Goal: Check status: Check status

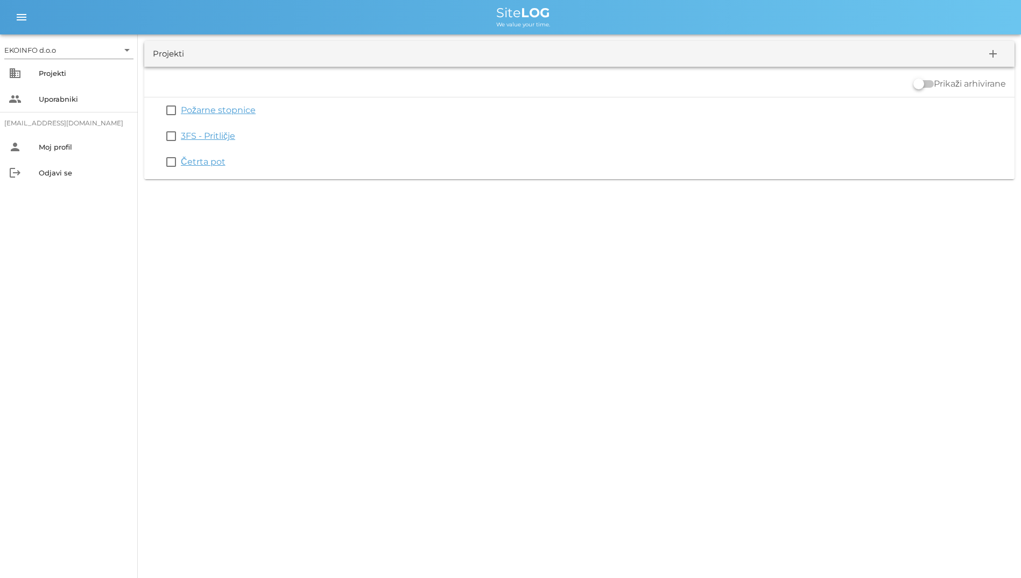
click at [244, 322] on div "EKOINFO d.o.o arrow_drop_down business Projekti people Uporabniki [EMAIL_ADDRES…" at bounding box center [510, 289] width 1021 height 578
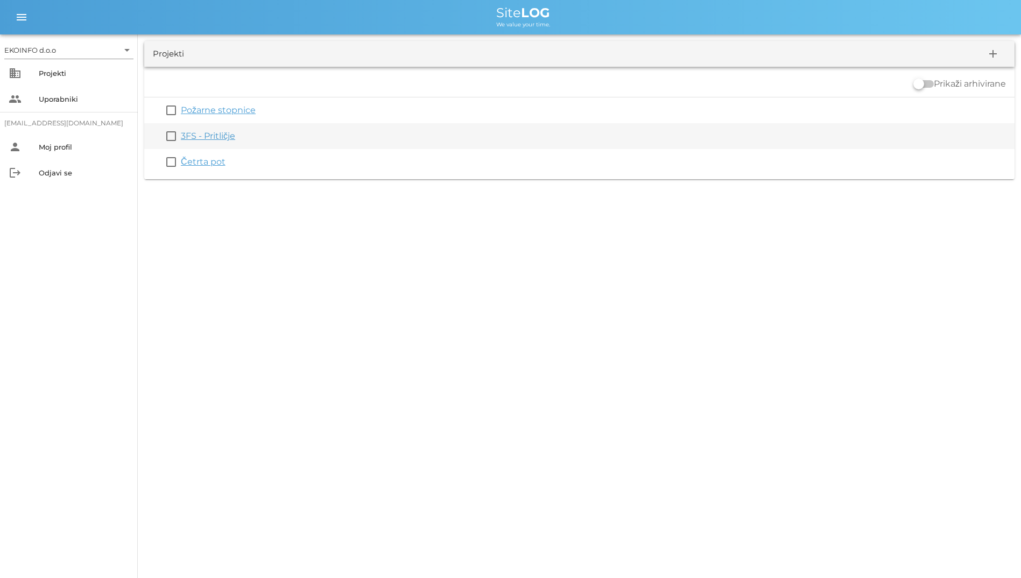
click at [208, 134] on link "3FS - Pritličje" at bounding box center [208, 136] width 54 height 10
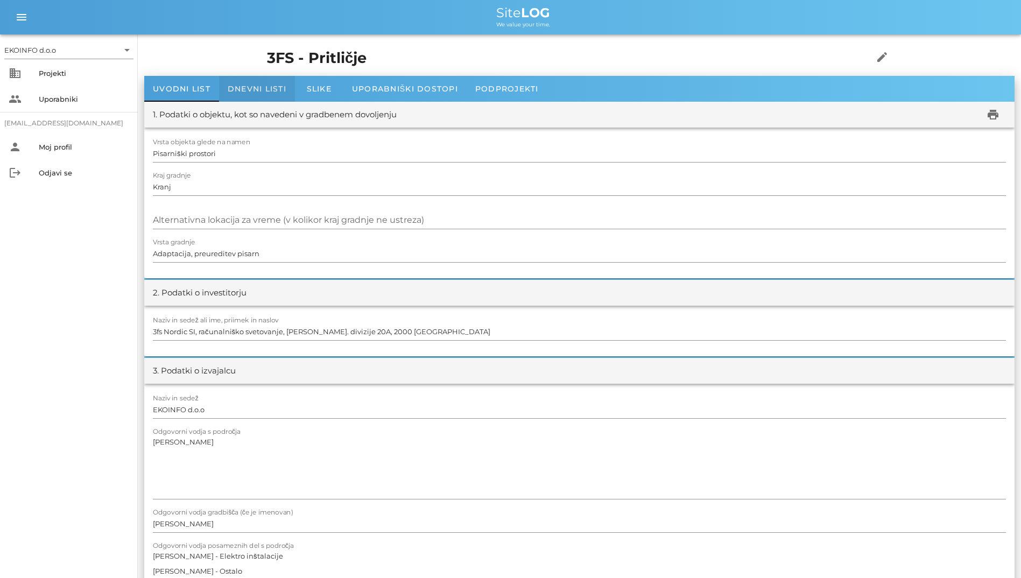
click at [258, 94] on div "Dnevni listi" at bounding box center [257, 89] width 76 height 26
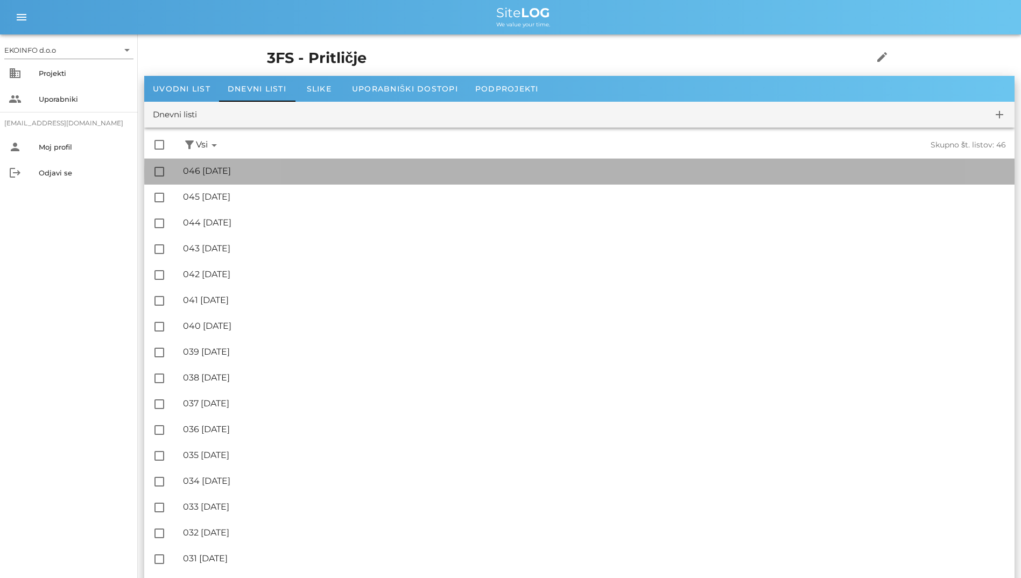
click at [257, 165] on div "🔏 046 [DATE] ✓ Podpisal: Nadzornik ✓ Podpisal: Sestavljalec ✓ Podpisal: Odgovor…" at bounding box center [594, 171] width 823 height 24
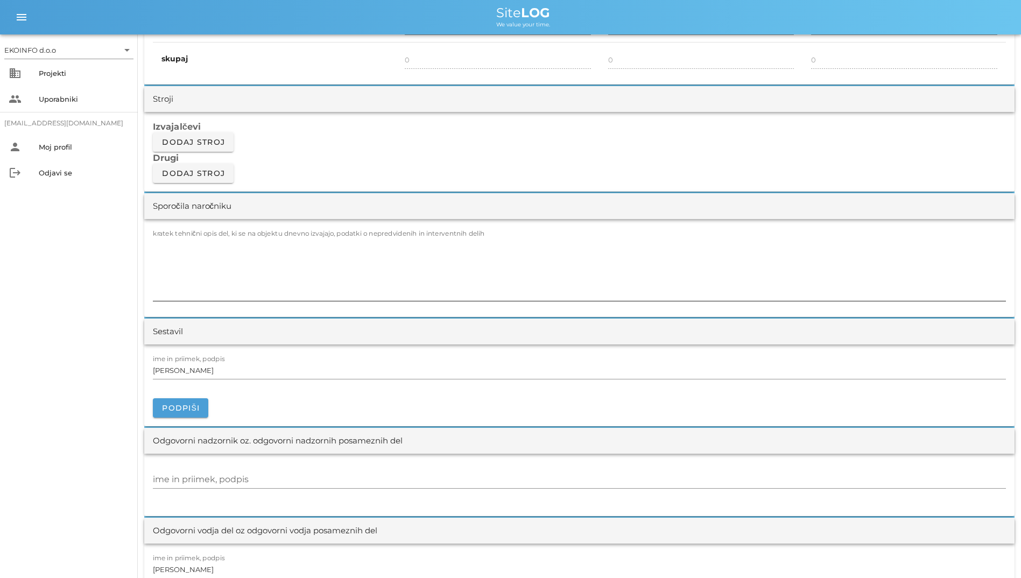
scroll to position [861, 0]
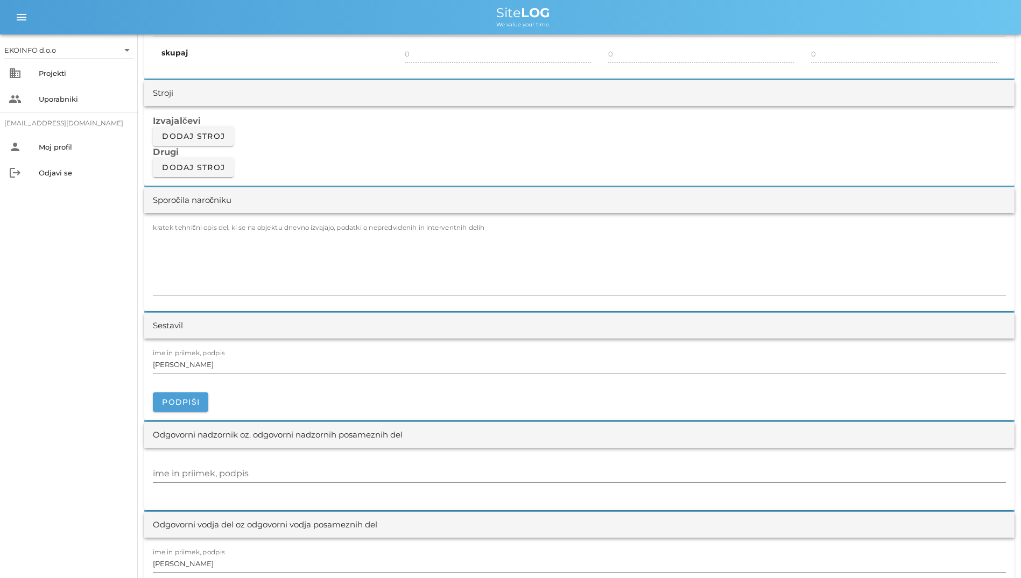
click at [375, 211] on div "Sporočila naročniku" at bounding box center [579, 200] width 870 height 26
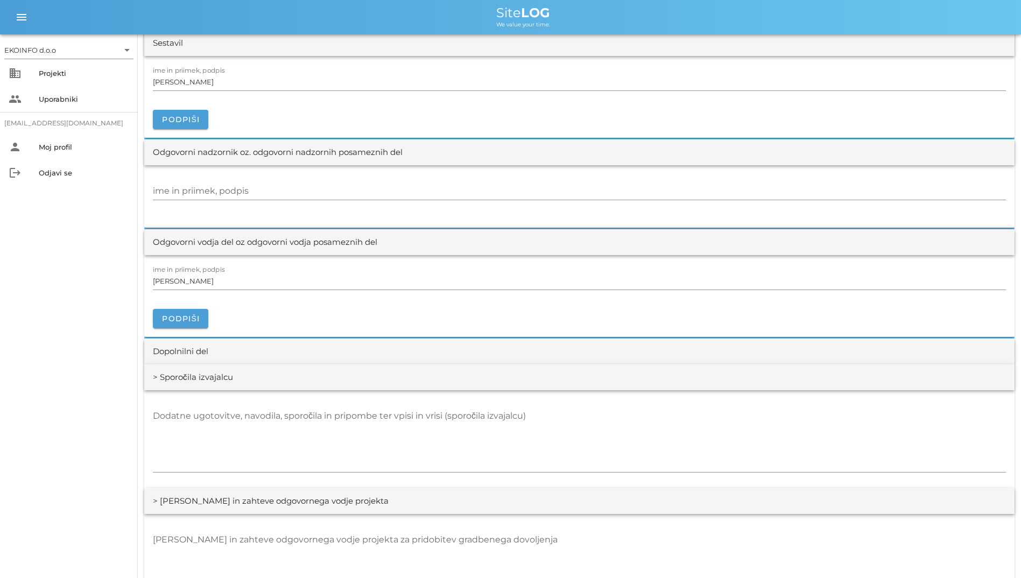
scroll to position [1238, 0]
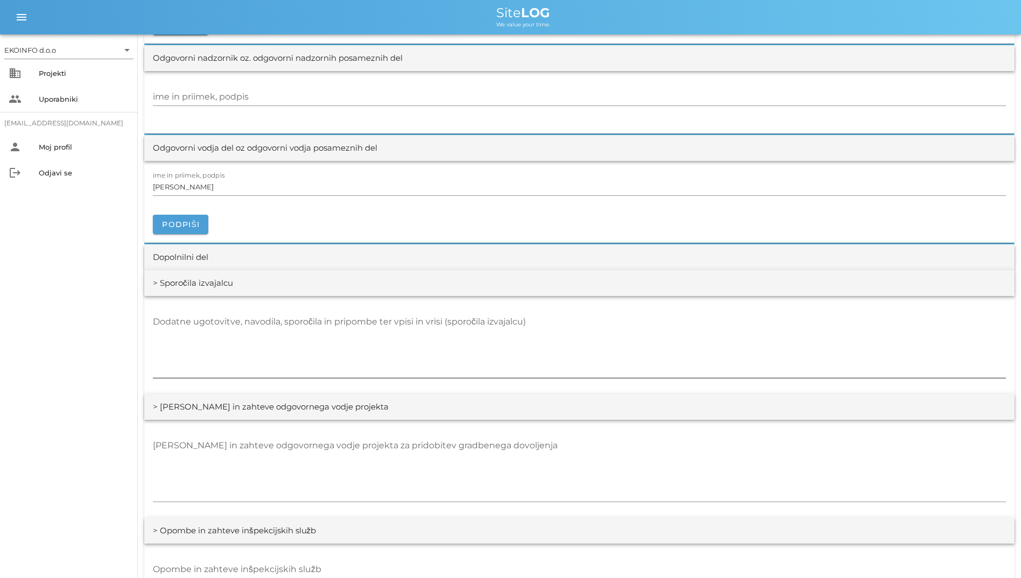
click at [255, 337] on textarea "Dodatne ugotovitve, navodila, sporočila in pripombe ter vpisi in vrisi (sporoči…" at bounding box center [579, 345] width 853 height 65
type textarea "-"
click at [39, 71] on div "Projekti" at bounding box center [84, 73] width 90 height 9
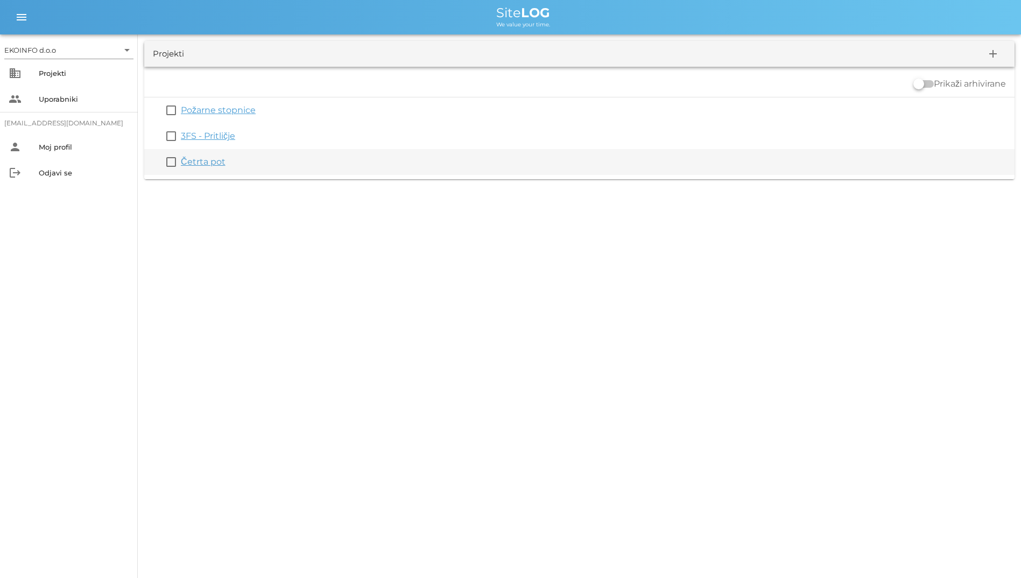
click at [198, 164] on link "Četrta pot" at bounding box center [203, 162] width 45 height 10
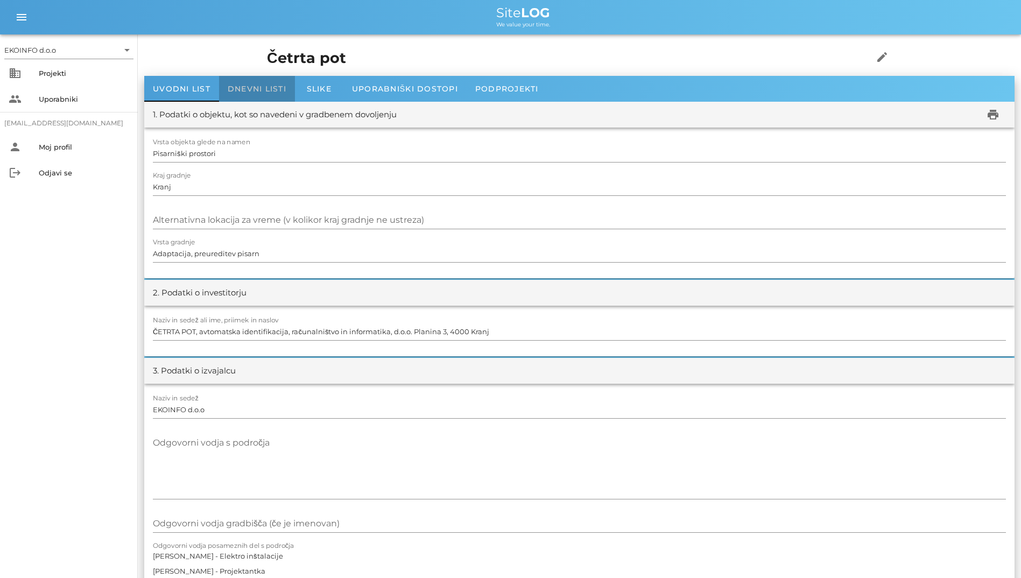
click at [247, 94] on div "Dnevni listi" at bounding box center [257, 89] width 76 height 26
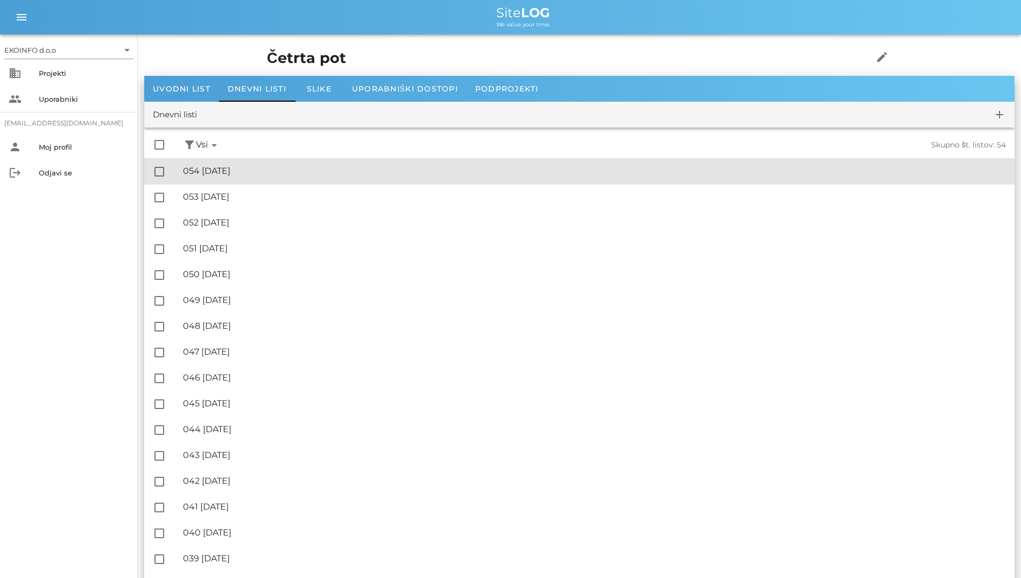
click at [260, 177] on div "🔏 054 [DATE] ✓ Podpisal: Nadzornik ✓ Podpisal: Sestavljalec ✓ Podpisal: Odgovor…" at bounding box center [594, 171] width 823 height 24
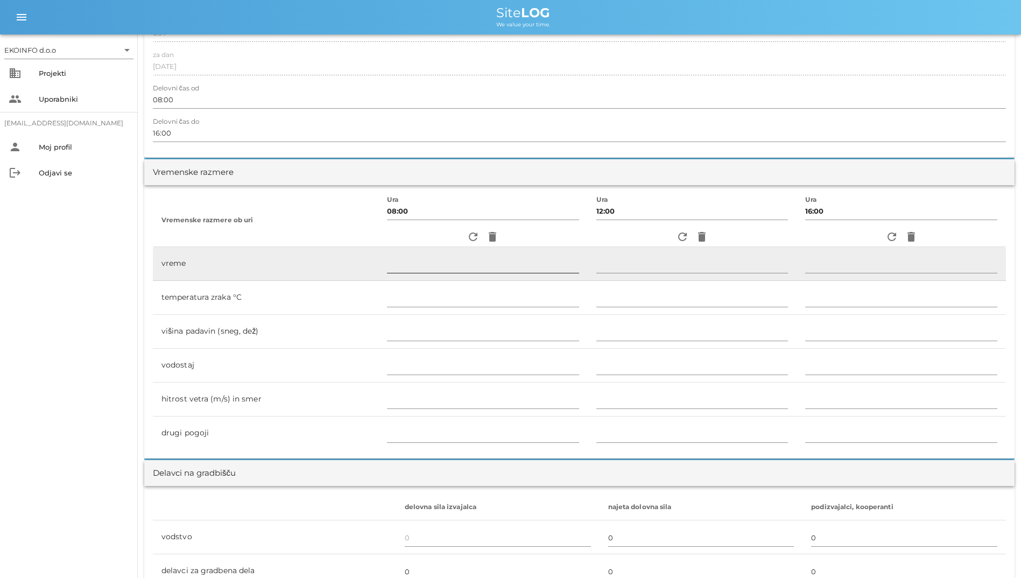
scroll to position [69, 0]
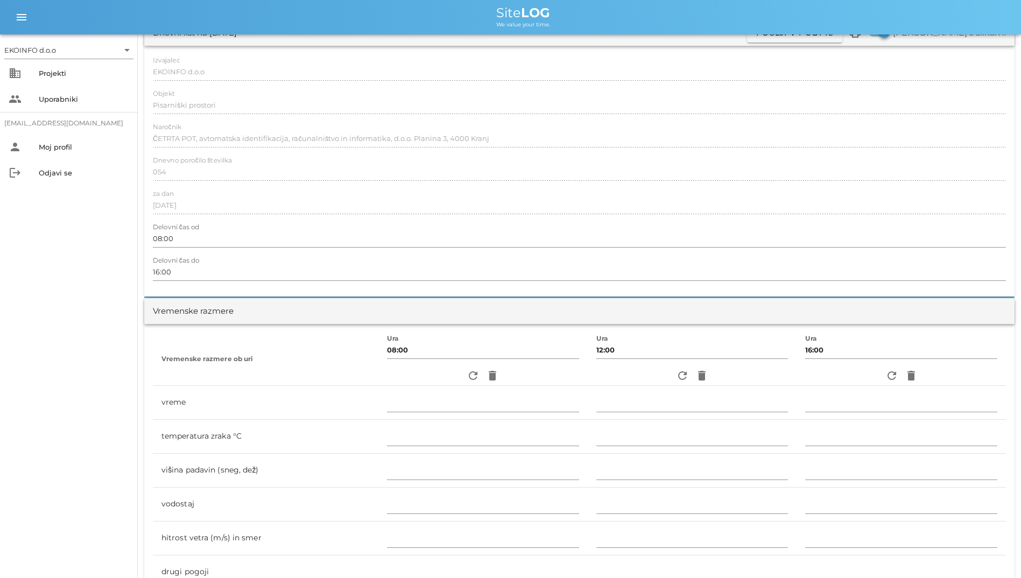
click at [454, 376] on div "refresh delete" at bounding box center [483, 375] width 192 height 19
click at [467, 374] on icon "refresh" at bounding box center [473, 375] width 13 height 13
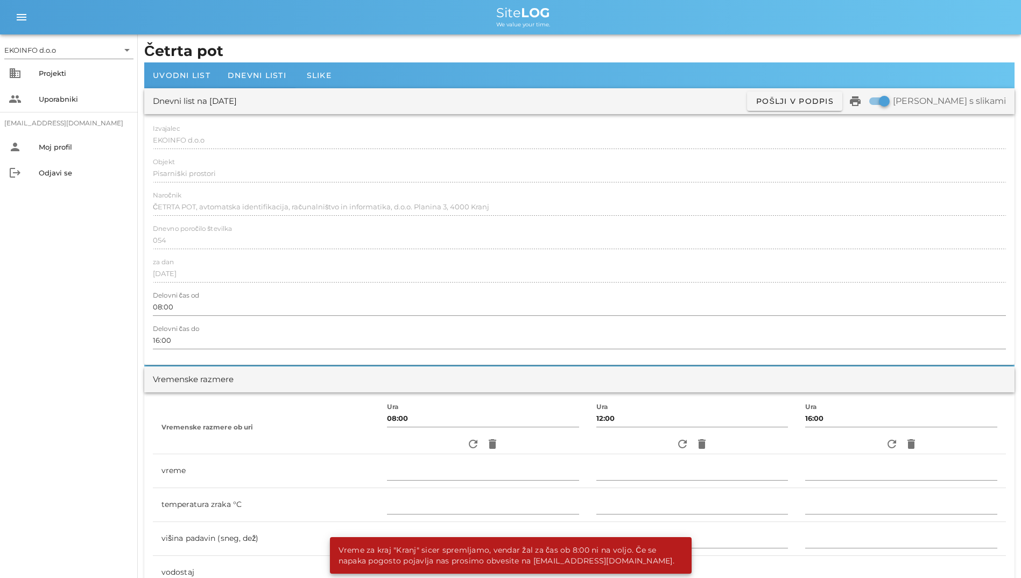
scroll to position [0, 0]
click at [250, 89] on div "Dnevni list na [DATE] ✓ Podpisan Pošlji v podpis print Natisni s slikami" at bounding box center [579, 102] width 870 height 26
click at [250, 81] on div "Dnevni listi" at bounding box center [257, 76] width 76 height 26
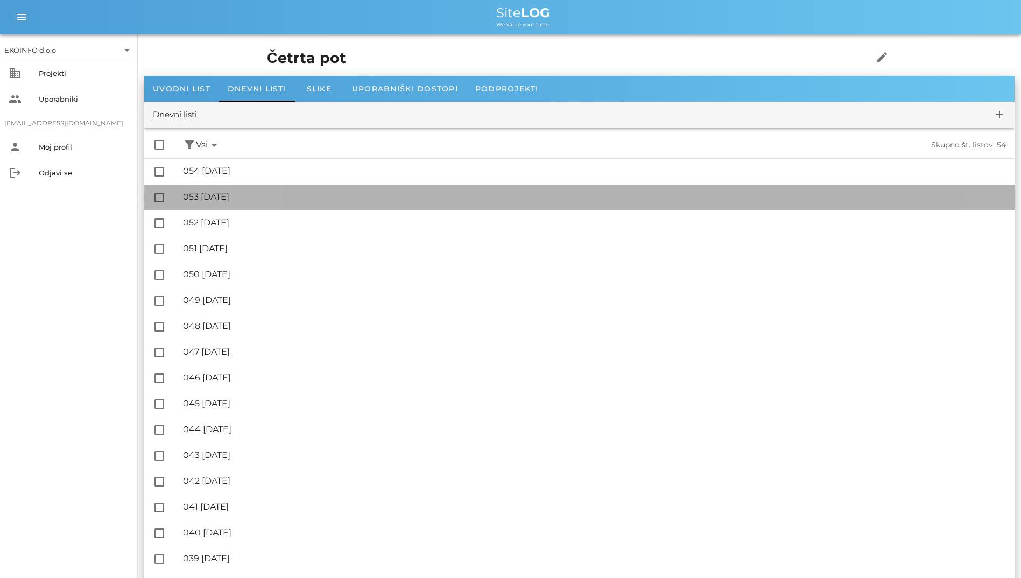
click at [254, 195] on div "🔏 053 [DATE]" at bounding box center [594, 197] width 823 height 10
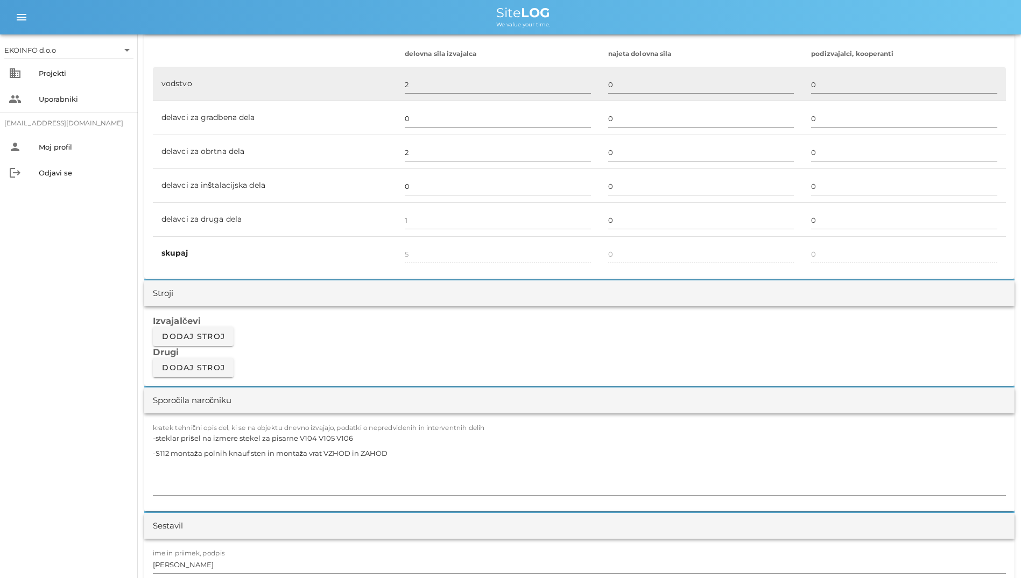
scroll to position [700, 0]
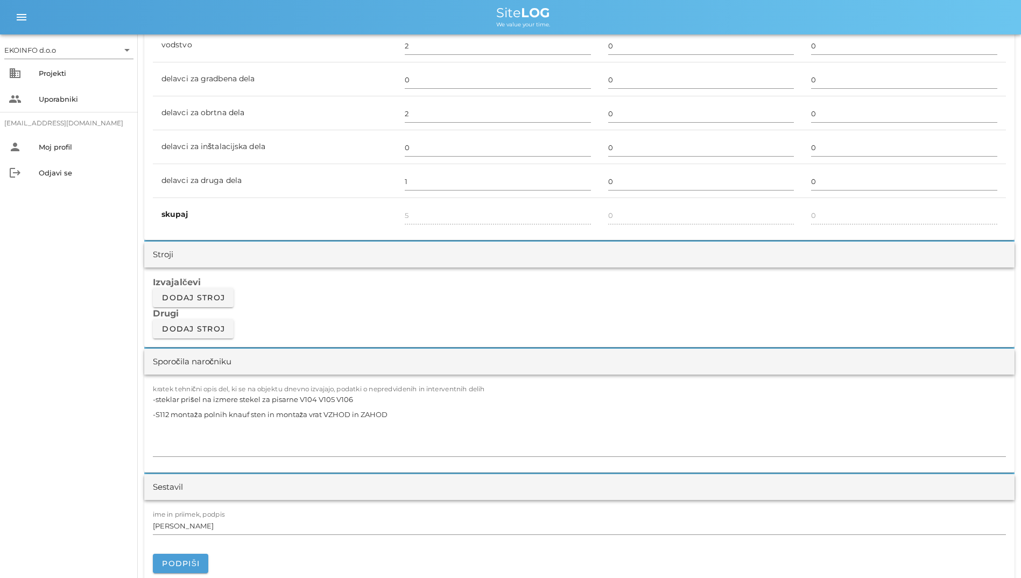
click at [261, 362] on div "Sporočila naročniku" at bounding box center [579, 362] width 870 height 26
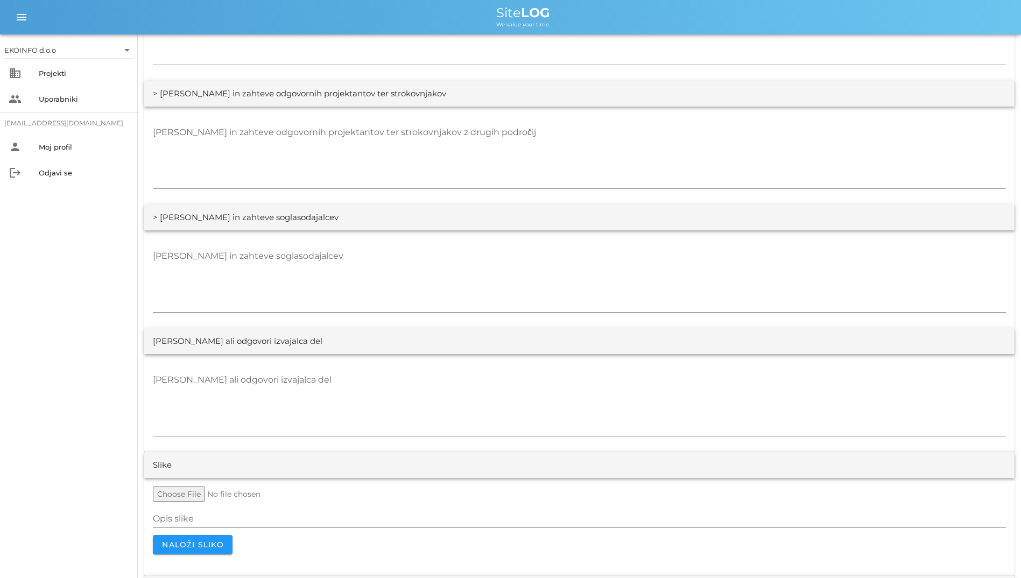
scroll to position [1899, 0]
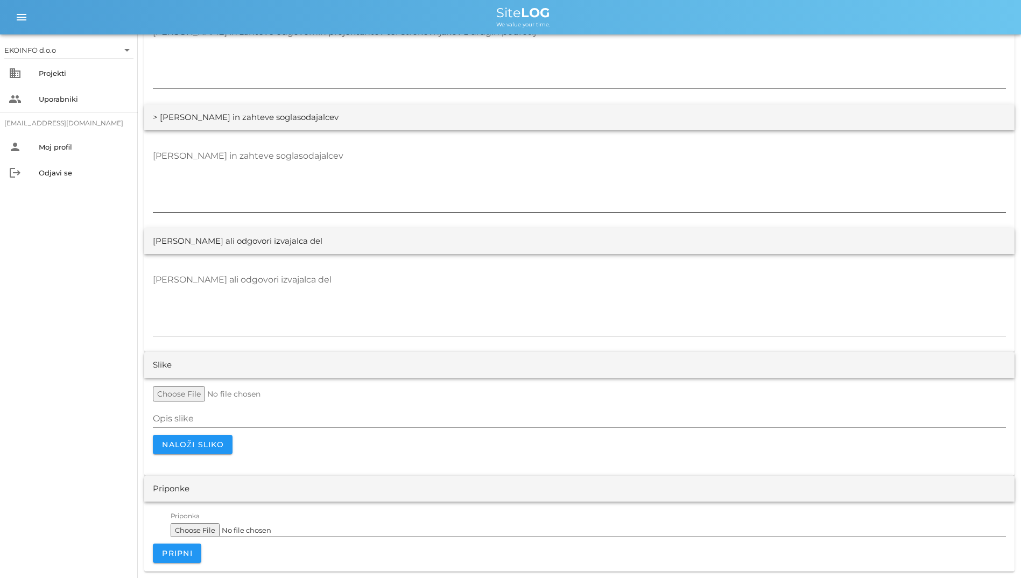
click at [439, 176] on textarea "[PERSON_NAME] in zahteve soglasodajalcev" at bounding box center [579, 179] width 853 height 65
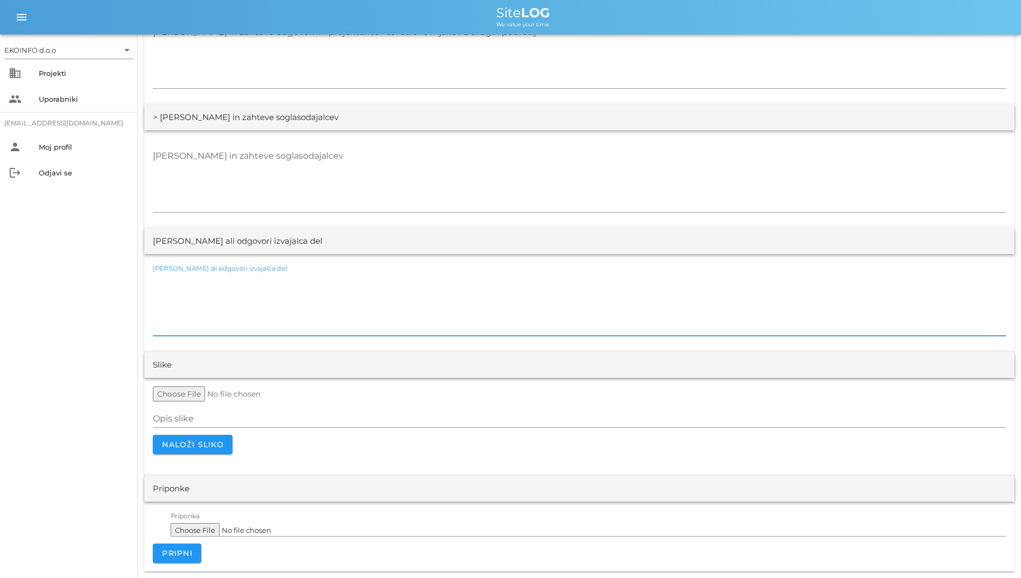
click at [425, 271] on textarea "[PERSON_NAME] ali odgovori izvajalca del" at bounding box center [579, 303] width 853 height 65
